Goal: Task Accomplishment & Management: Complete application form

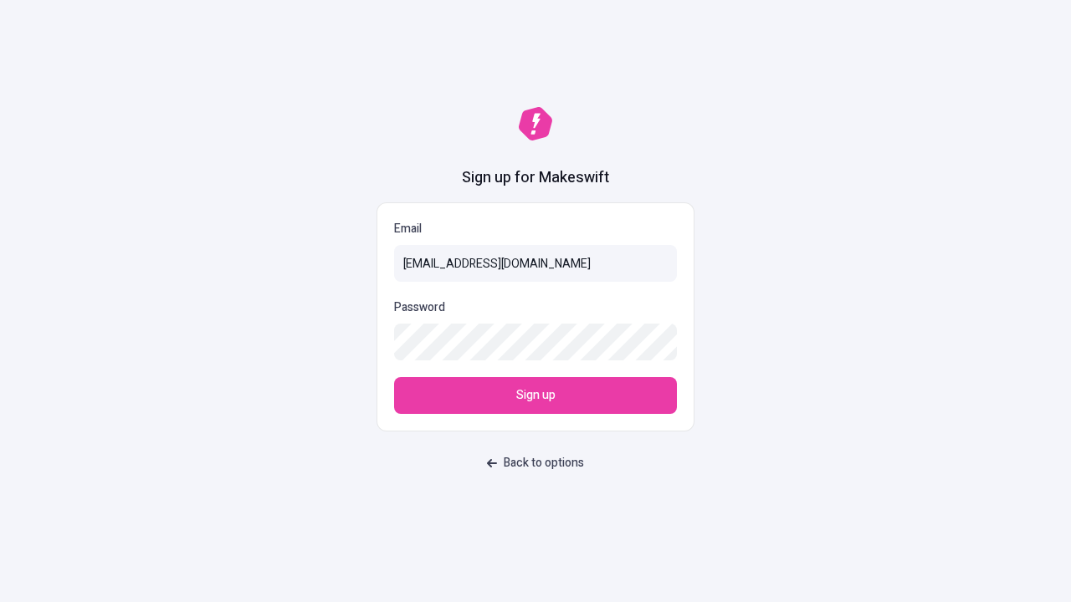
type input "sasha+test-ui+Matt68@makeswift.com"
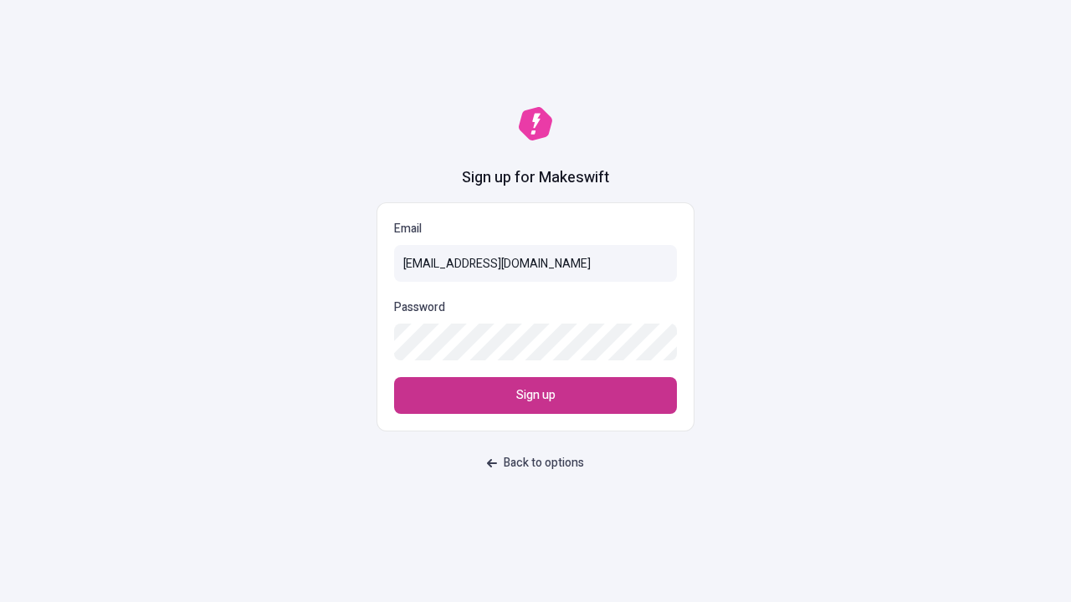
click at [536, 396] on span "Sign up" at bounding box center [535, 396] width 39 height 18
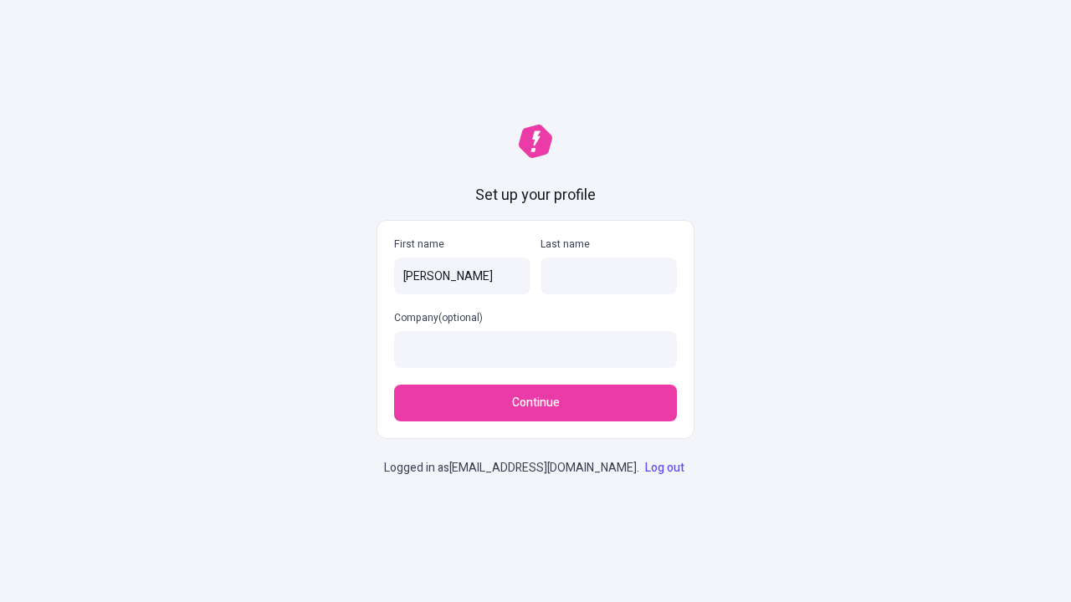
type input "[PERSON_NAME]"
type input "D'Amore"
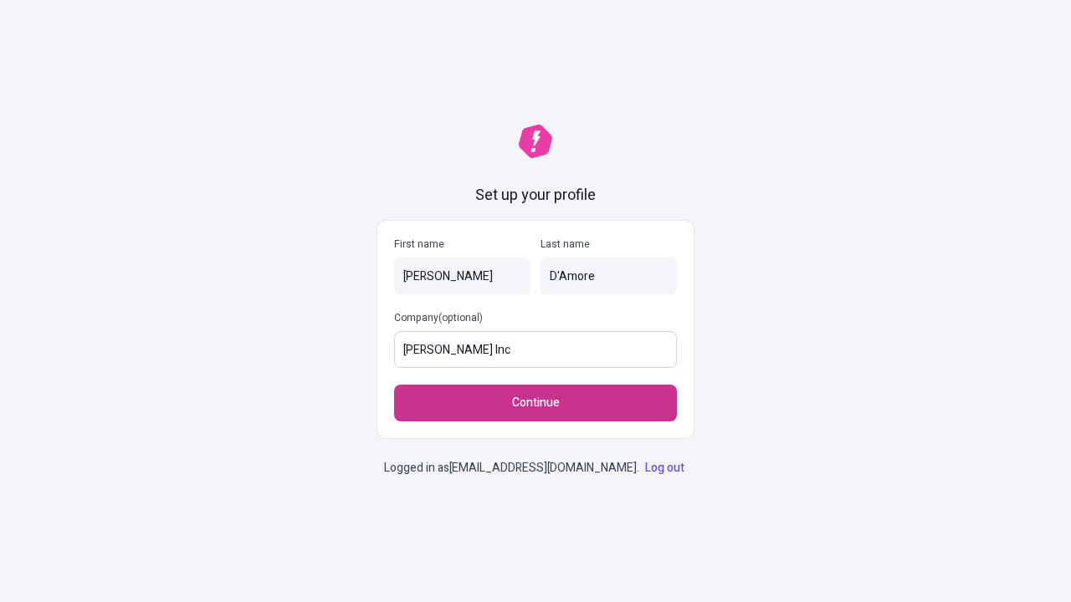
type input "[PERSON_NAME] Inc"
click at [536, 394] on span "Continue" at bounding box center [536, 403] width 48 height 18
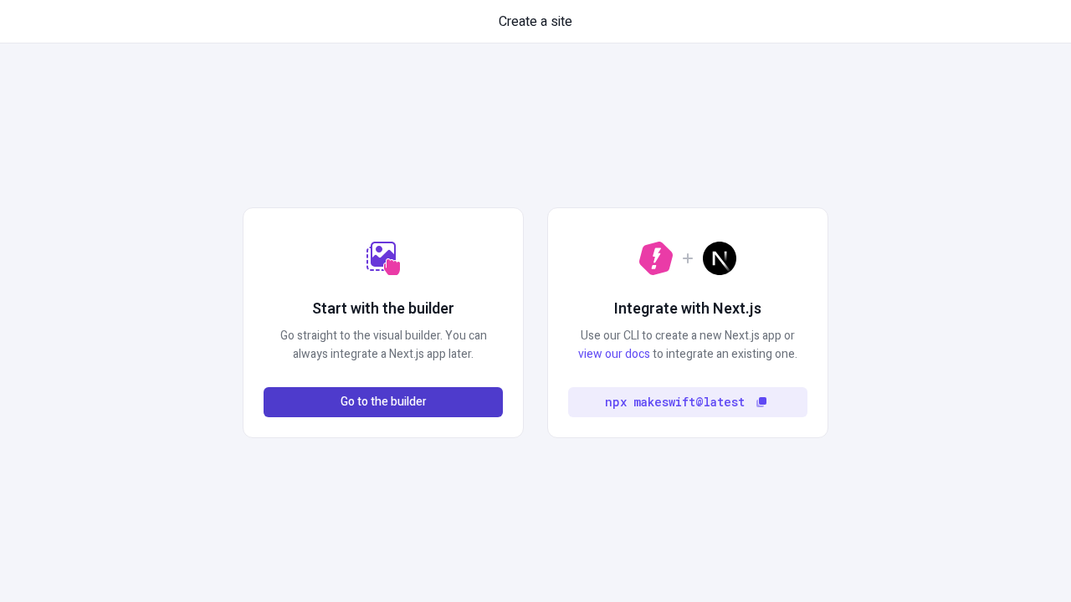
click at [383, 402] on span "Go to the builder" at bounding box center [384, 402] width 86 height 18
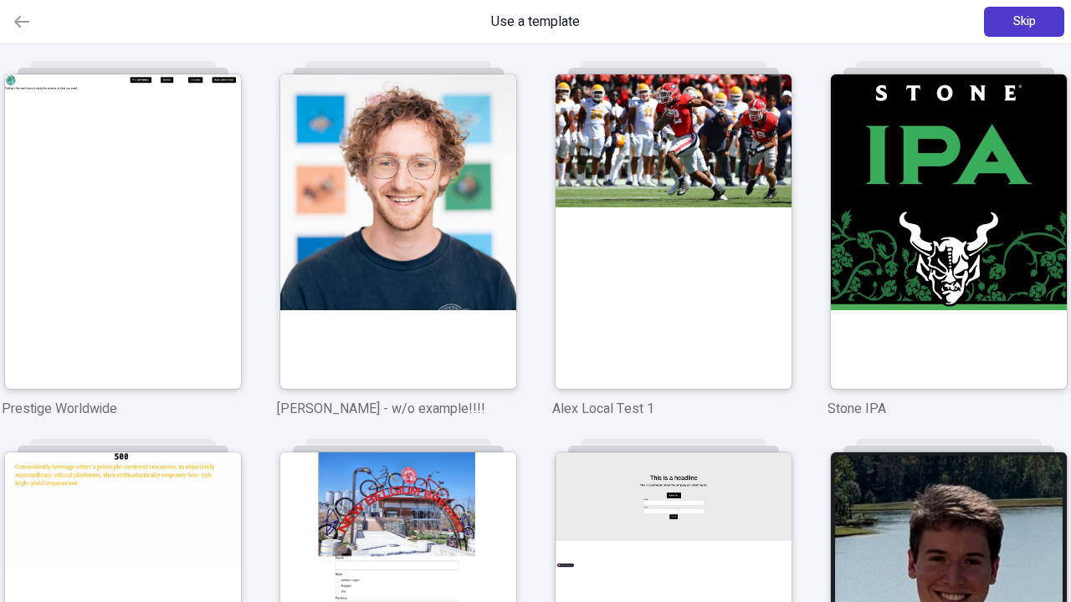
click at [1024, 22] on span "Skip" at bounding box center [1024, 22] width 23 height 18
